Goal: Information Seeking & Learning: Learn about a topic

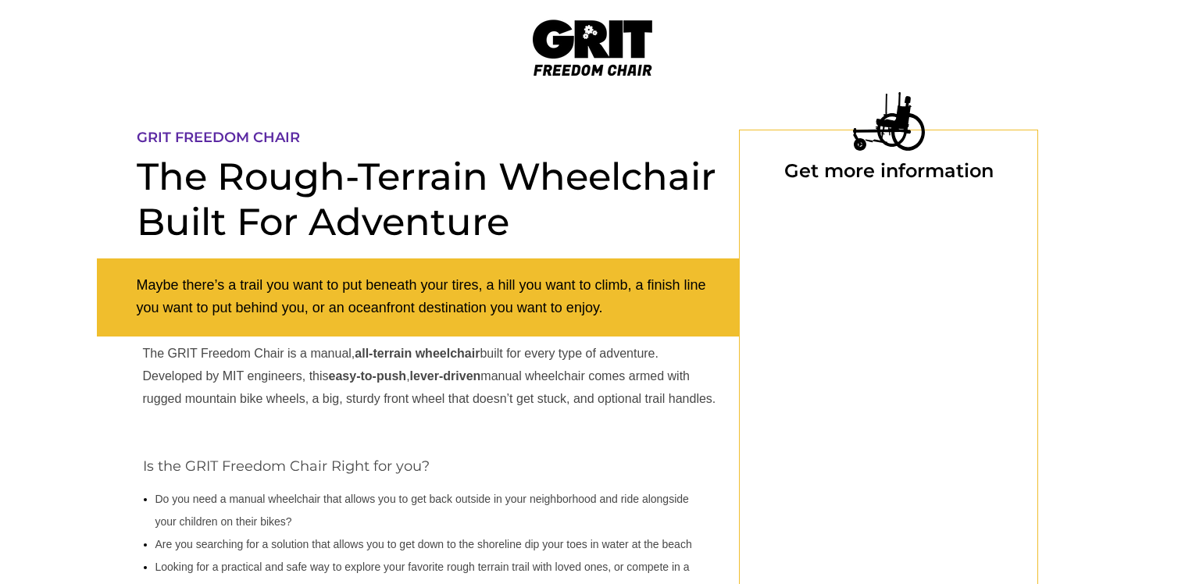
scroll to position [156, 0]
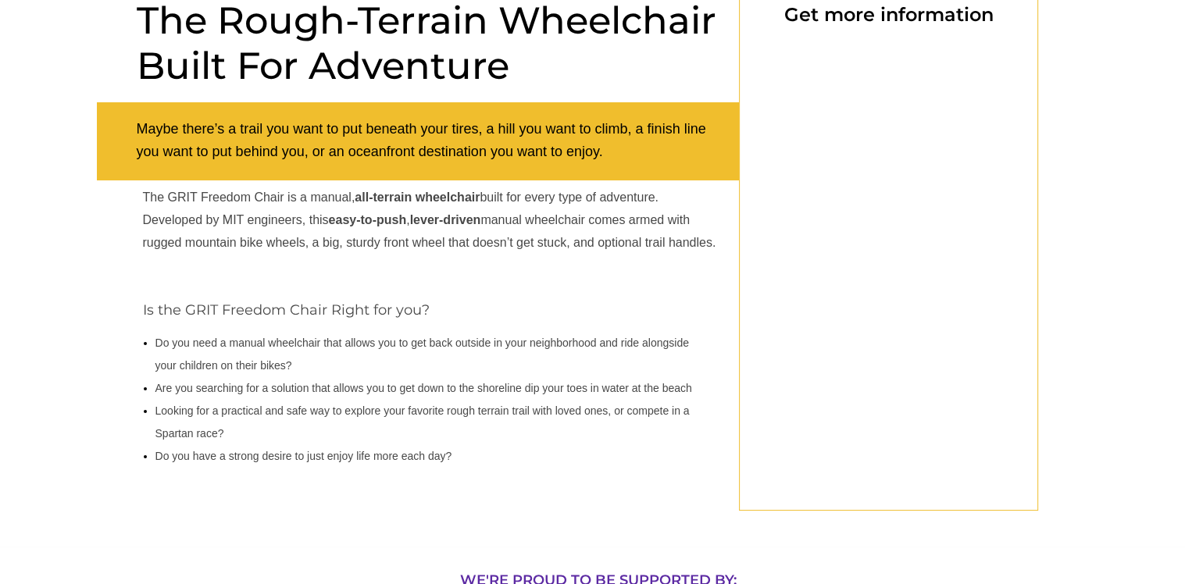
select select "US"
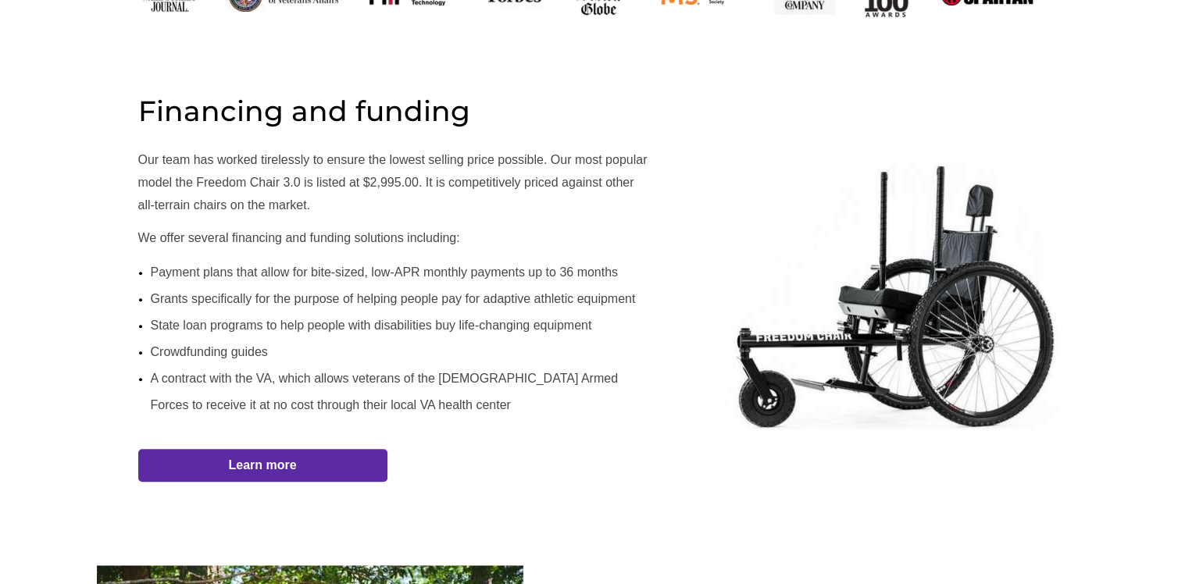
scroll to position [859, 0]
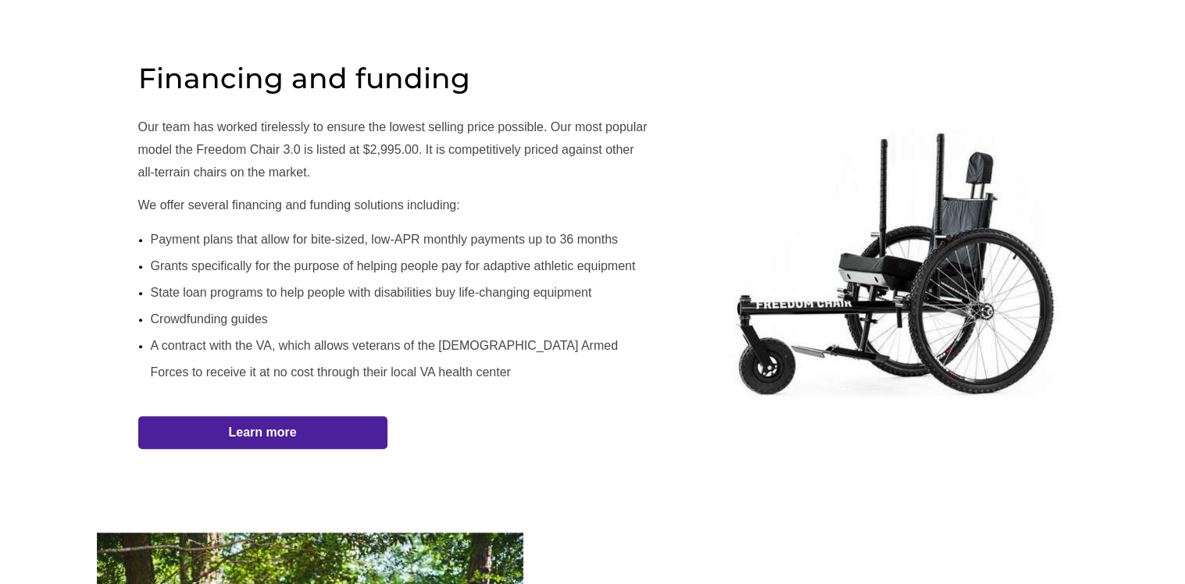
click at [341, 431] on span "Learn more" at bounding box center [262, 432] width 249 height 15
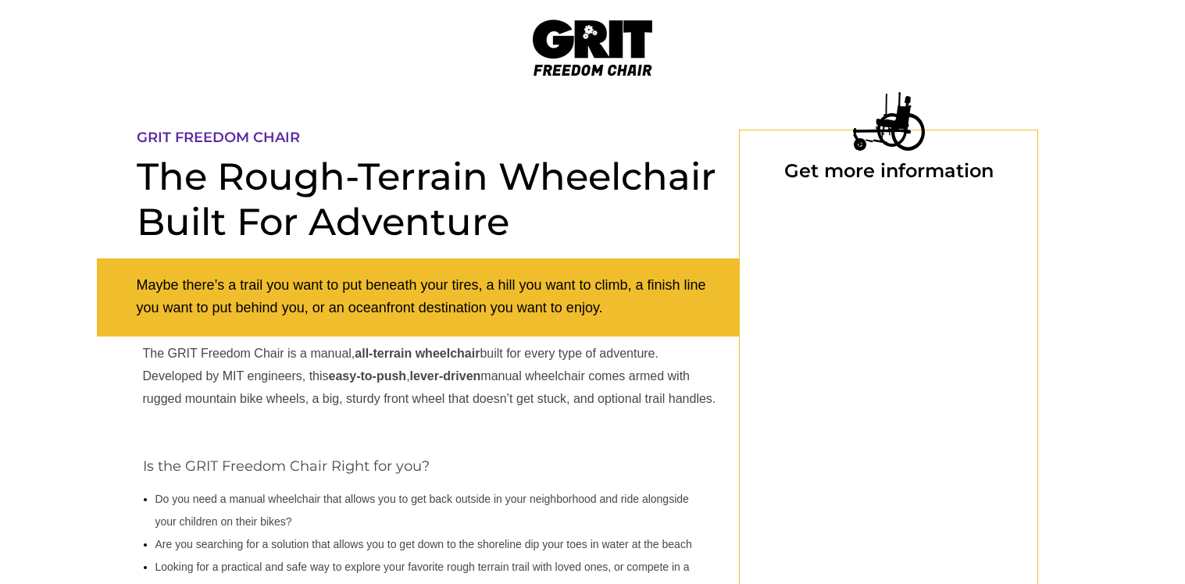
scroll to position [364, 0]
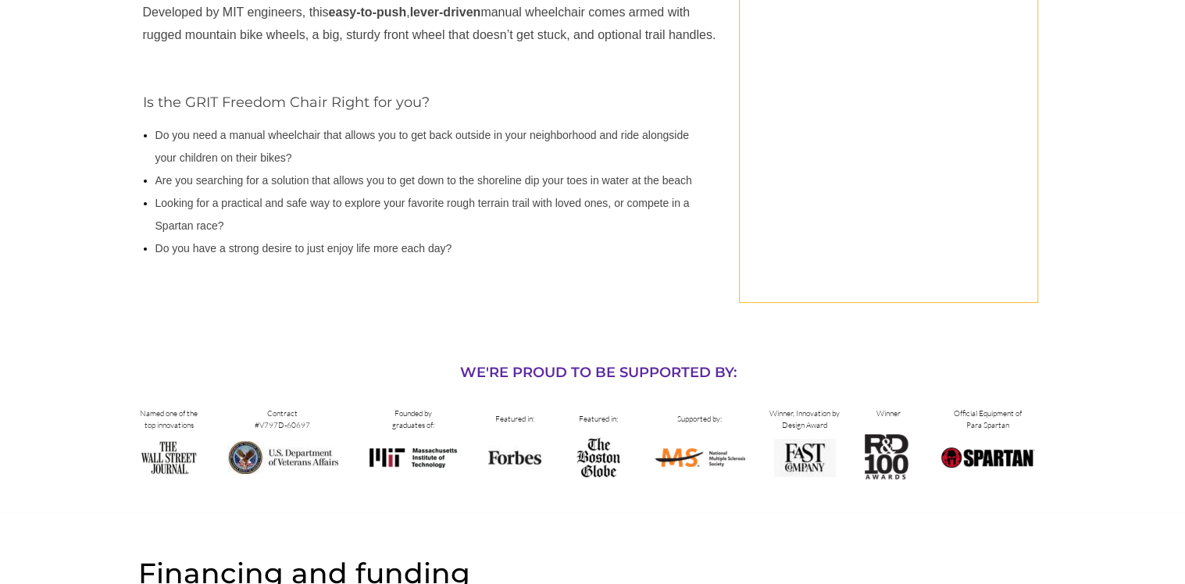
select select "US"
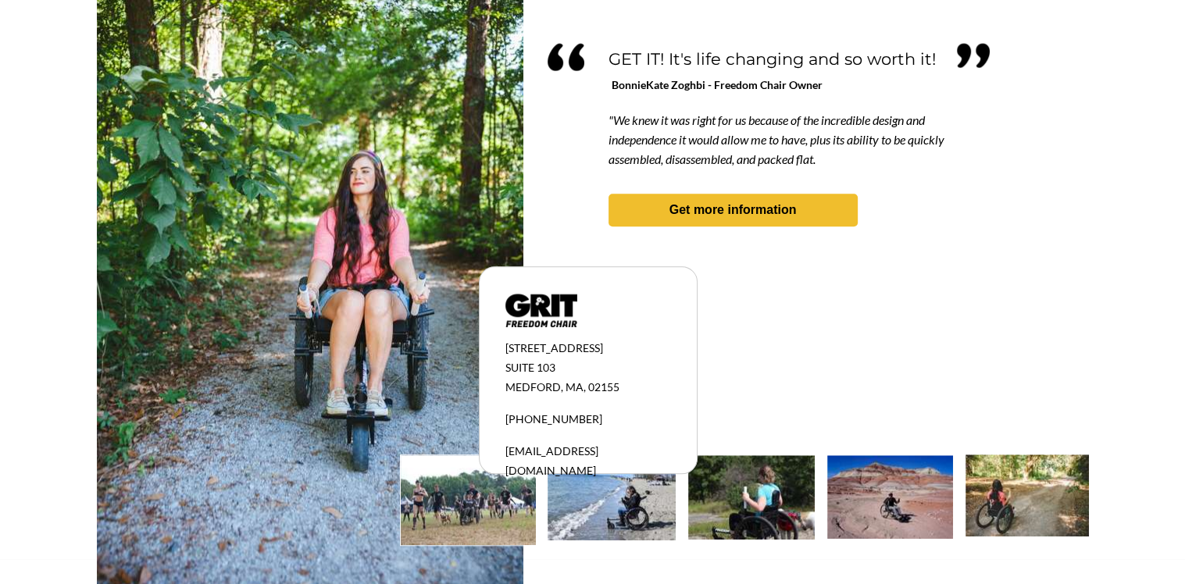
scroll to position [1447, 0]
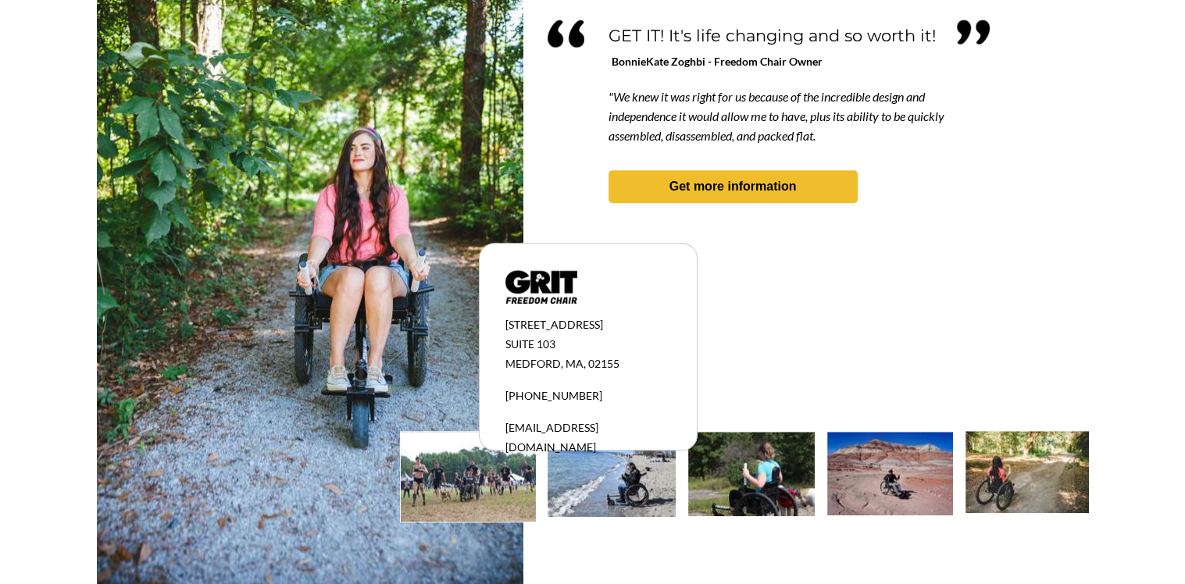
click at [640, 492] on img at bounding box center [612, 474] width 128 height 85
click at [616, 500] on img at bounding box center [612, 474] width 128 height 85
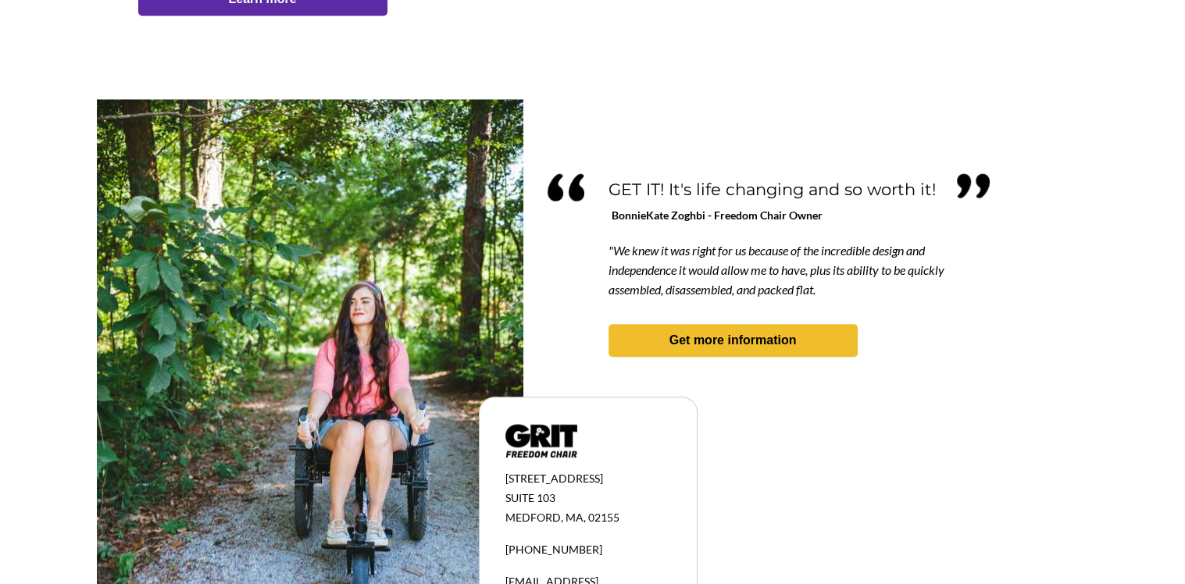
scroll to position [1290, 0]
